Goal: Information Seeking & Learning: Stay updated

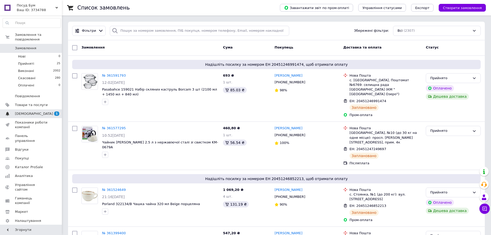
click at [26, 111] on span "[DEMOGRAPHIC_DATA]" at bounding box center [34, 113] width 38 height 5
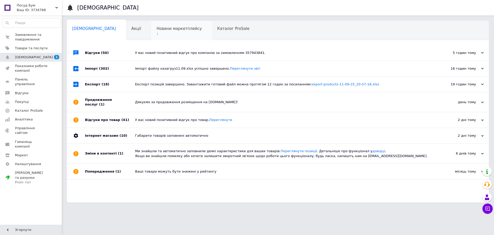
click at [157, 30] on span "Новини маркетплейсу" at bounding box center [179, 28] width 45 height 5
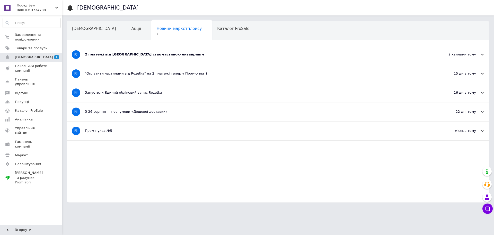
click at [181, 54] on div "2 платежі від [GEOGRAPHIC_DATA] стає частиною еквайрингу" at bounding box center [259, 54] width 348 height 5
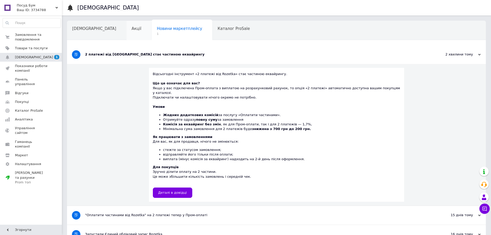
click at [126, 28] on div "Акції" at bounding box center [138, 31] width 25 height 20
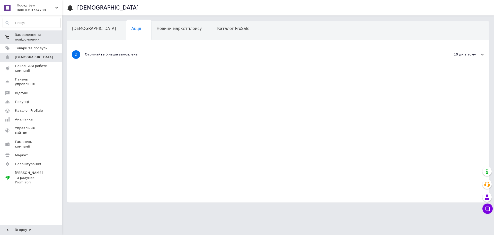
click at [30, 36] on span "Замовлення та повідомлення" at bounding box center [31, 36] width 33 height 9
